Goal: Task Accomplishment & Management: Manage account settings

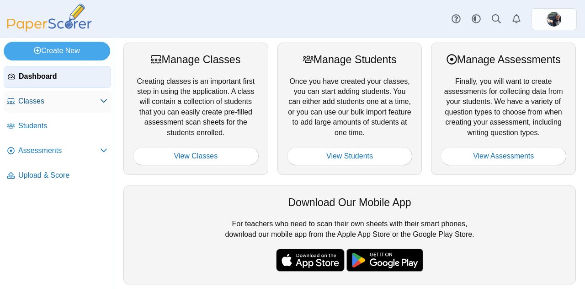
click at [99, 108] on link "Classes" at bounding box center [57, 102] width 107 height 22
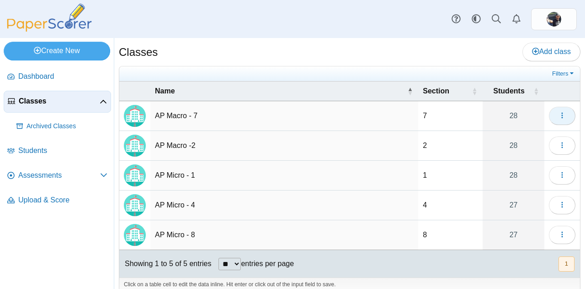
click at [559, 118] on span "button" at bounding box center [562, 116] width 7 height 8
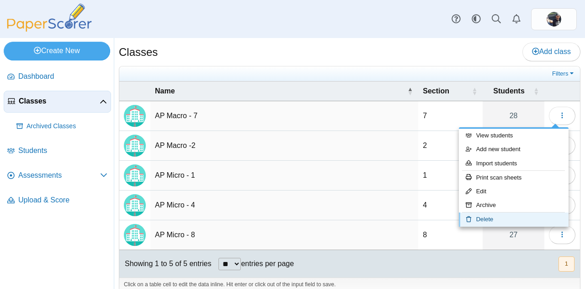
click at [482, 214] on link "Delete" at bounding box center [514, 219] width 110 height 14
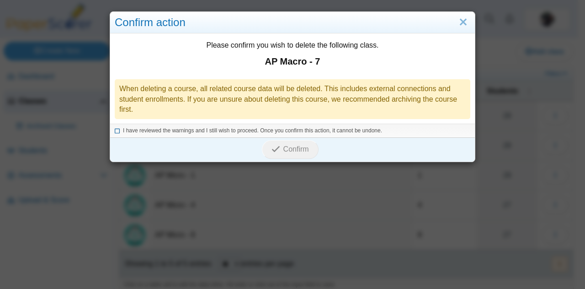
click at [115, 129] on icon at bounding box center [117, 129] width 5 height 5
click at [284, 146] on span "Confirm" at bounding box center [297, 149] width 26 height 8
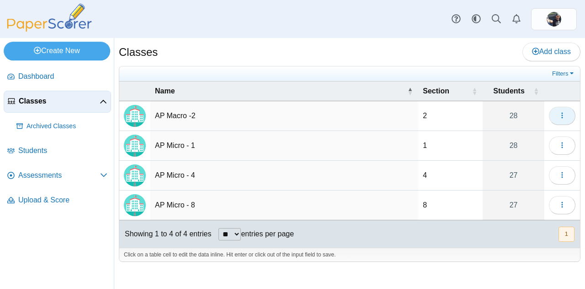
click at [559, 118] on button "button" at bounding box center [562, 116] width 27 height 18
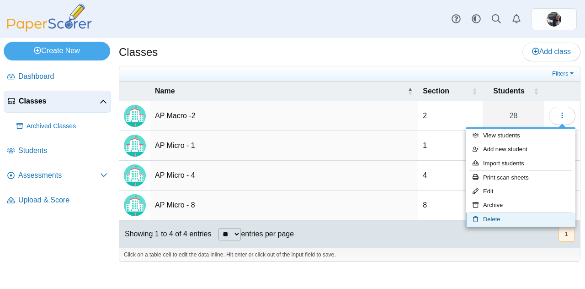
click at [488, 222] on link "Delete" at bounding box center [521, 219] width 110 height 14
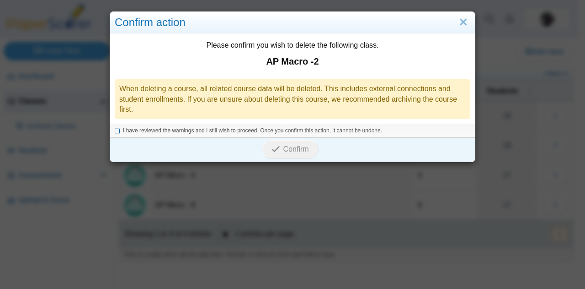
click at [115, 129] on icon at bounding box center [117, 129] width 5 height 5
click at [287, 141] on button "Confirm" at bounding box center [290, 149] width 56 height 18
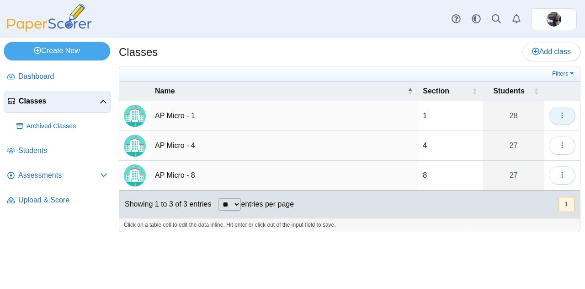
click at [561, 118] on icon "button" at bounding box center [562, 115] width 7 height 7
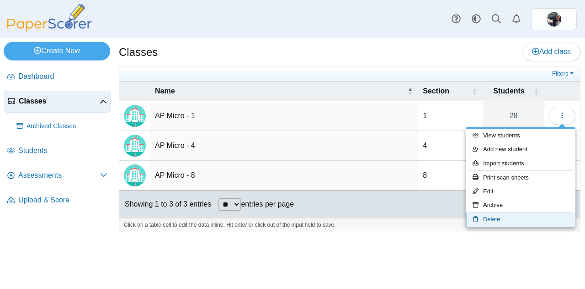
click at [485, 215] on link "Delete" at bounding box center [521, 219] width 110 height 14
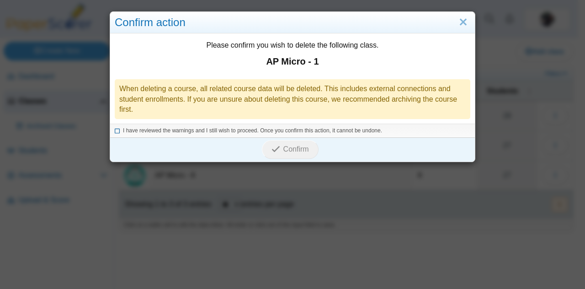
click at [115, 129] on icon at bounding box center [117, 129] width 5 height 5
click at [290, 141] on button "Confirm" at bounding box center [290, 149] width 56 height 18
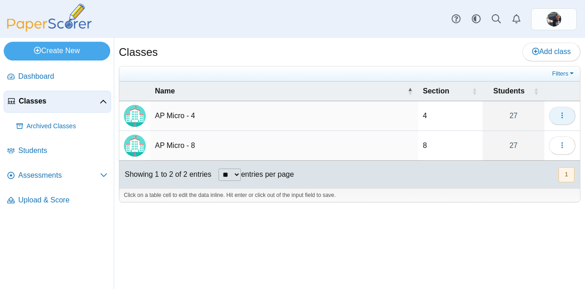
click at [571, 119] on button "button" at bounding box center [562, 116] width 27 height 18
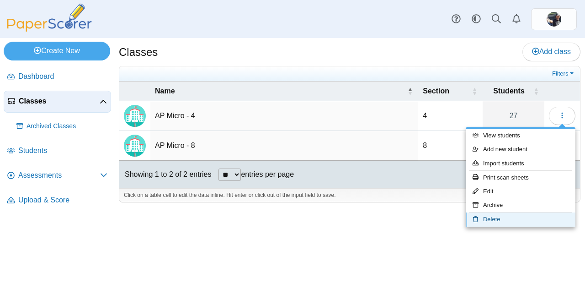
click at [482, 214] on link "Delete" at bounding box center [521, 219] width 110 height 14
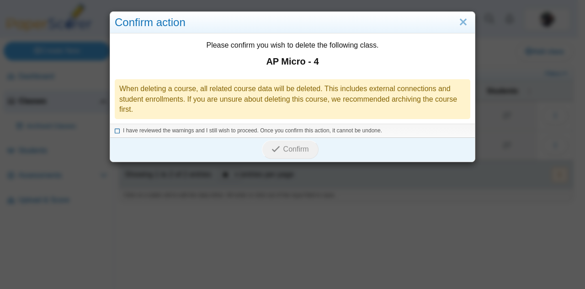
click at [115, 129] on icon at bounding box center [117, 129] width 5 height 5
click at [272, 150] on icon "submit" at bounding box center [276, 149] width 9 height 9
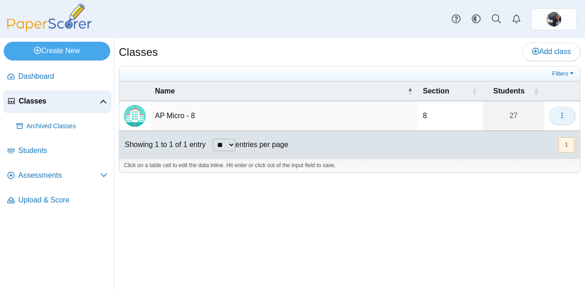
click at [557, 119] on button "button" at bounding box center [562, 116] width 27 height 18
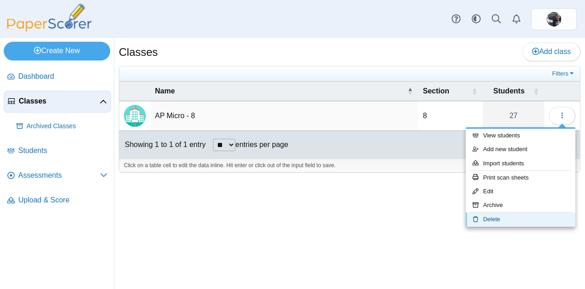
click at [475, 214] on link "Delete" at bounding box center [521, 219] width 110 height 14
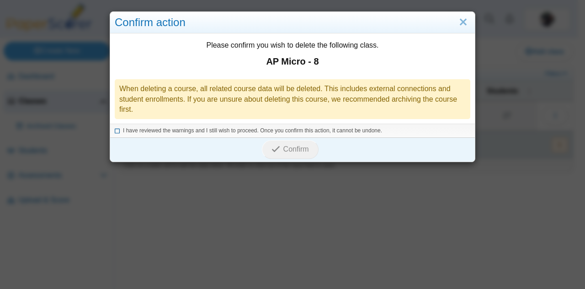
click at [115, 129] on icon at bounding box center [117, 129] width 5 height 5
click at [274, 147] on icon "submit" at bounding box center [276, 149] width 9 height 9
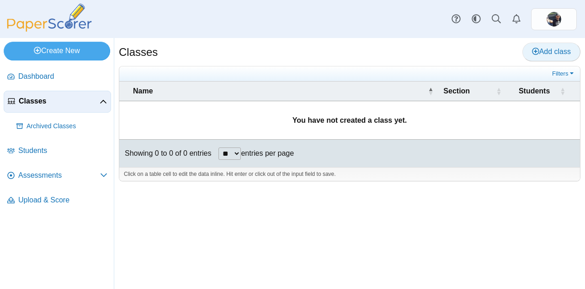
click at [542, 45] on link "Add class" at bounding box center [552, 52] width 58 height 18
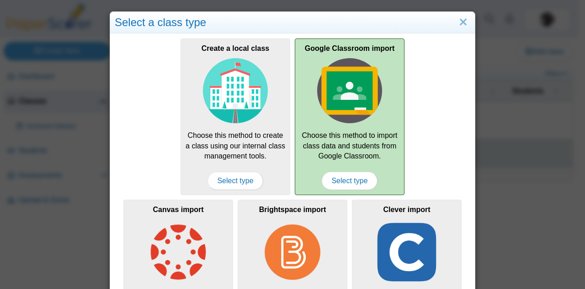
click at [318, 80] on img at bounding box center [349, 90] width 65 height 65
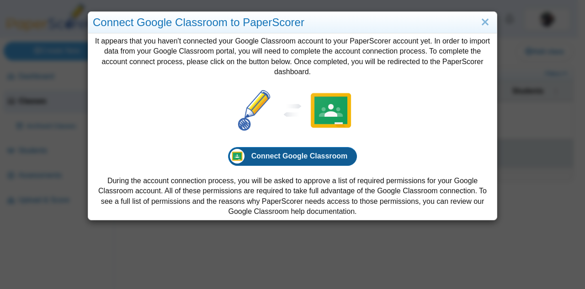
click at [276, 163] on link "Connect Google Classroom" at bounding box center [292, 156] width 129 height 18
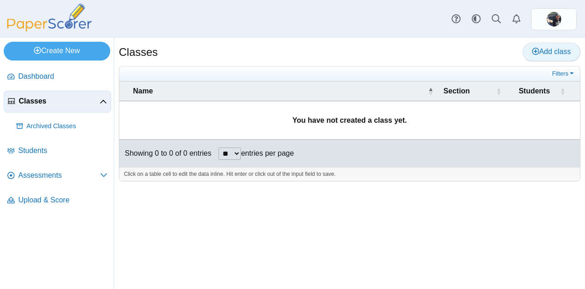
click at [535, 51] on use at bounding box center [535, 51] width 7 height 7
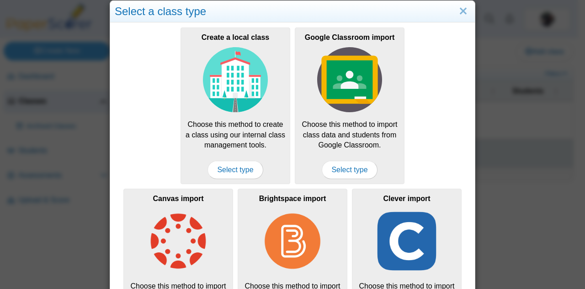
scroll to position [2, 0]
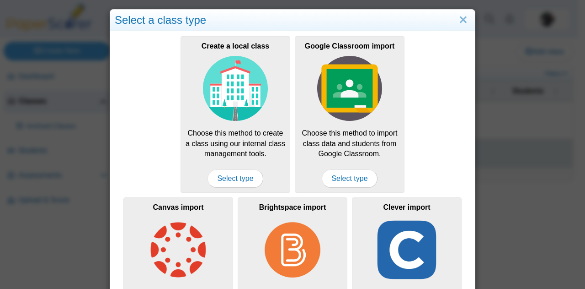
click at [238, 176] on span "Select type" at bounding box center [235, 178] width 55 height 18
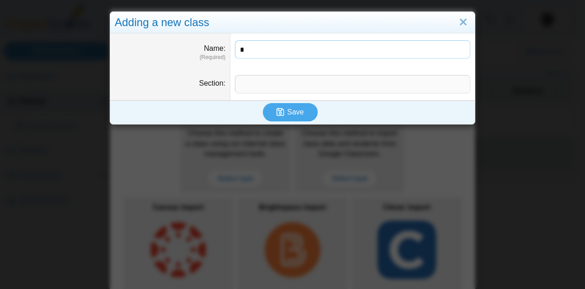
click at [275, 54] on input "*" at bounding box center [353, 49] width 236 height 18
click at [258, 50] on input "*" at bounding box center [353, 49] width 236 height 18
type input "**********"
click at [266, 85] on input "Section" at bounding box center [353, 84] width 236 height 18
type input "*"
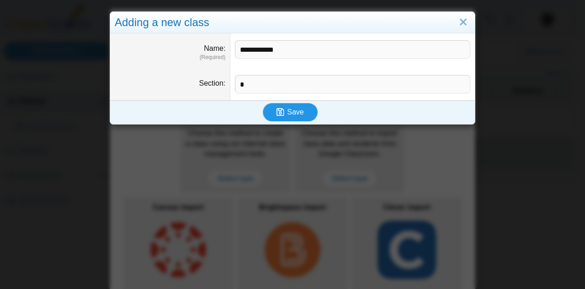
click at [280, 111] on icon "submit" at bounding box center [281, 111] width 8 height 9
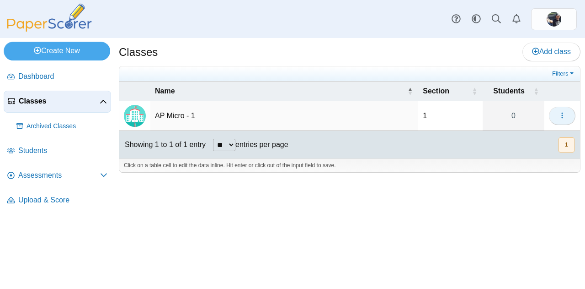
click at [560, 112] on icon "button" at bounding box center [562, 115] width 7 height 7
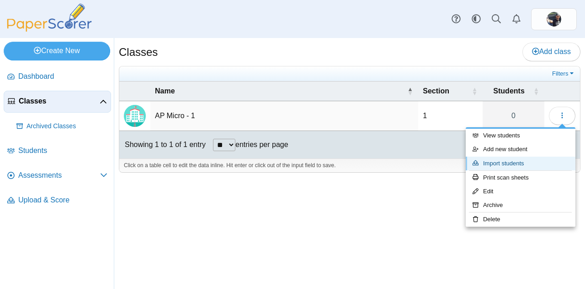
click at [510, 159] on link "Import students" at bounding box center [521, 163] width 110 height 14
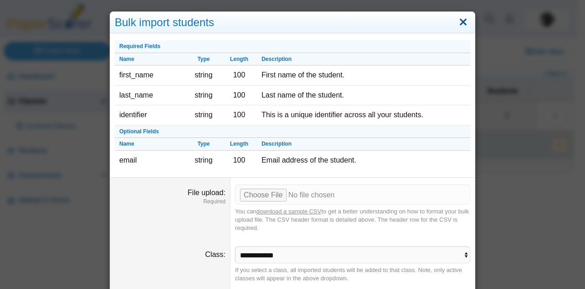
click at [458, 24] on link "Close" at bounding box center [463, 23] width 14 height 16
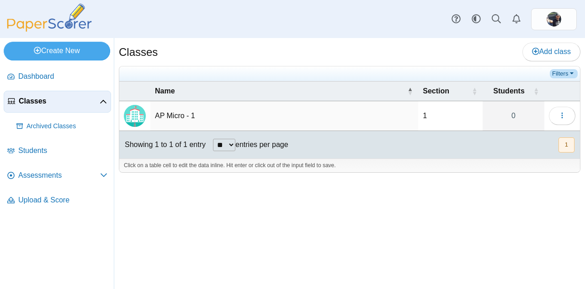
click at [561, 71] on link "Filters" at bounding box center [564, 73] width 28 height 9
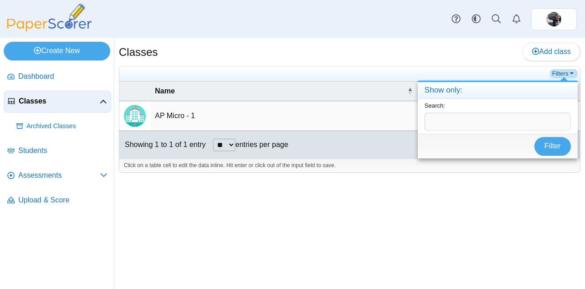
click at [561, 71] on link "Filters" at bounding box center [564, 73] width 28 height 9
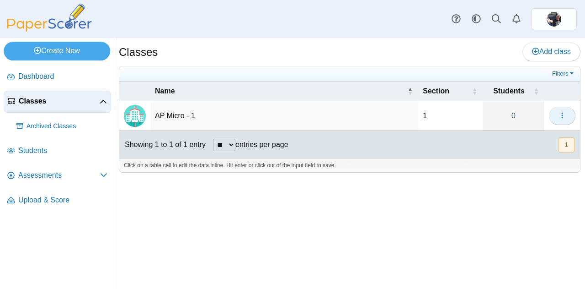
click at [555, 113] on button "button" at bounding box center [562, 116] width 27 height 18
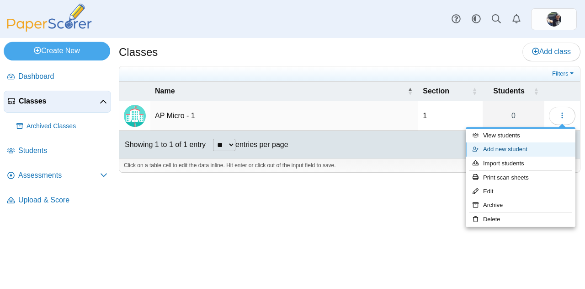
click at [519, 148] on link "Add new student" at bounding box center [521, 149] width 110 height 14
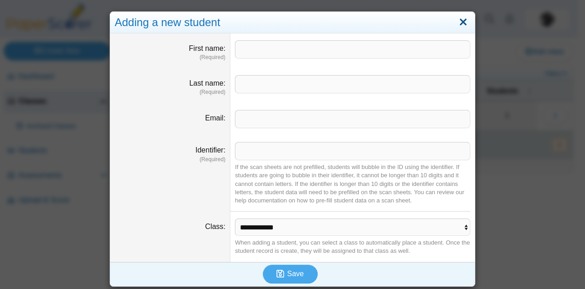
click at [462, 21] on link "Close" at bounding box center [463, 23] width 14 height 16
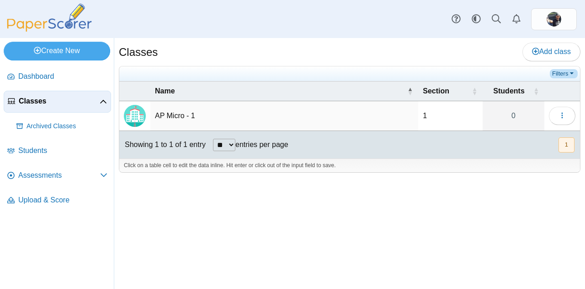
click at [568, 74] on link "Filters" at bounding box center [564, 73] width 28 height 9
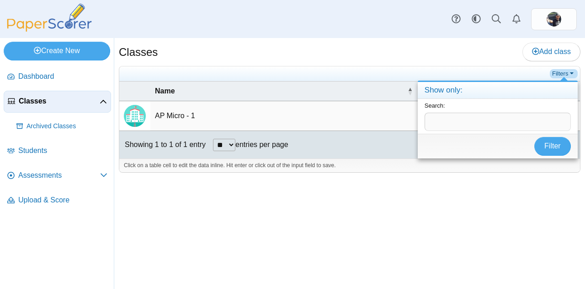
click at [568, 74] on link "Filters" at bounding box center [564, 73] width 28 height 9
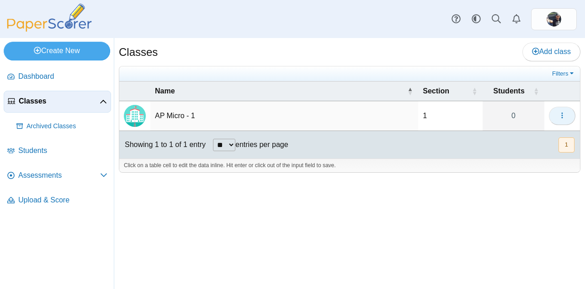
click at [561, 112] on icon "button" at bounding box center [562, 115] width 7 height 7
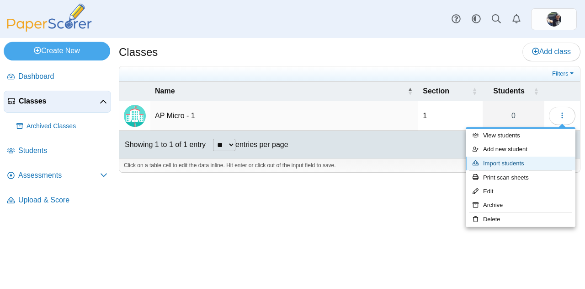
click at [515, 165] on link "Import students" at bounding box center [521, 163] width 110 height 14
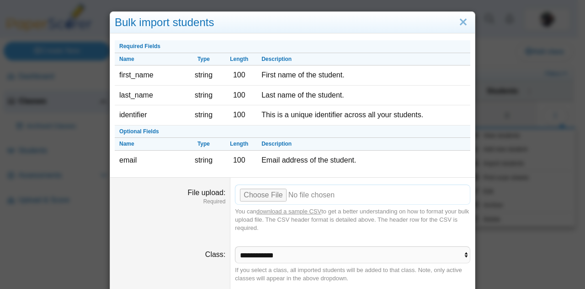
click at [263, 194] on input "File upload" at bounding box center [353, 194] width 236 height 20
click at [273, 209] on link "download a sample CSV" at bounding box center [289, 211] width 65 height 7
click at [456, 18] on link "Close" at bounding box center [463, 23] width 14 height 16
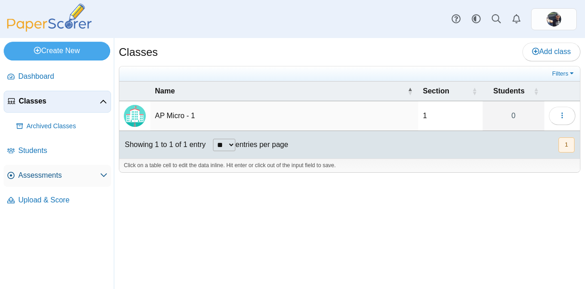
click at [87, 171] on span "Assessments" at bounding box center [59, 175] width 82 height 10
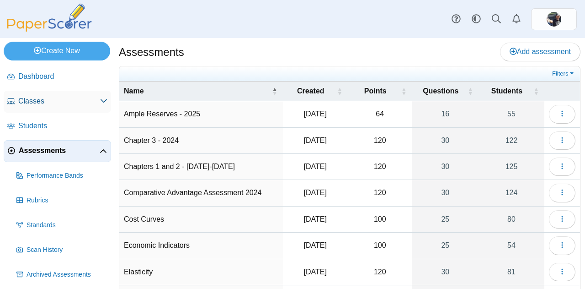
click at [44, 102] on span "Classes" at bounding box center [59, 101] width 82 height 10
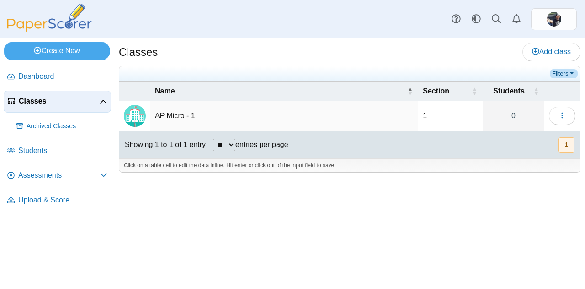
click at [569, 69] on link "Filters" at bounding box center [564, 73] width 28 height 9
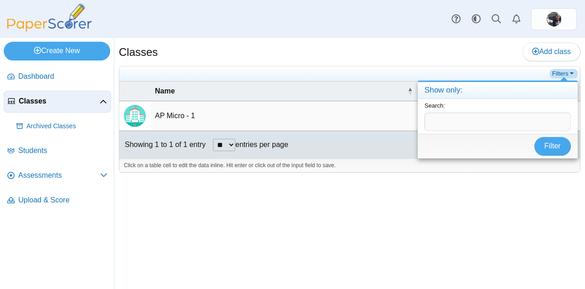
click at [568, 69] on link "Filters" at bounding box center [564, 73] width 28 height 9
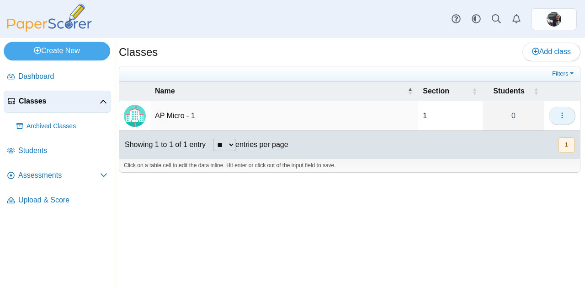
click at [568, 107] on button "button" at bounding box center [562, 116] width 27 height 18
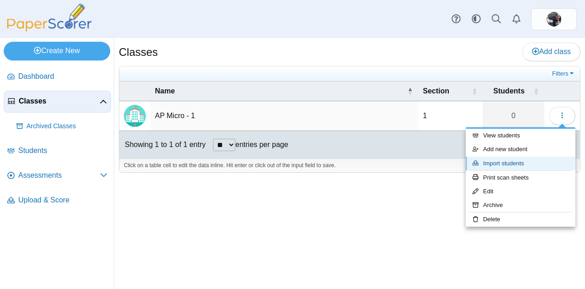
click at [513, 161] on link "Import students" at bounding box center [521, 163] width 110 height 14
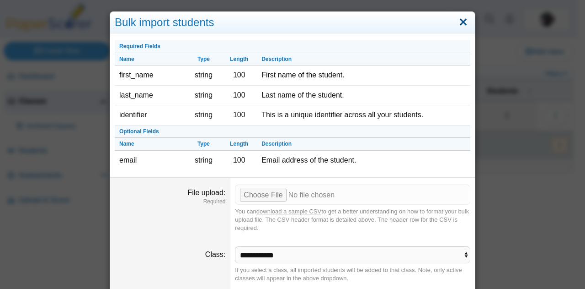
click at [458, 19] on link "Close" at bounding box center [463, 23] width 14 height 16
